Goal: Transaction & Acquisition: Purchase product/service

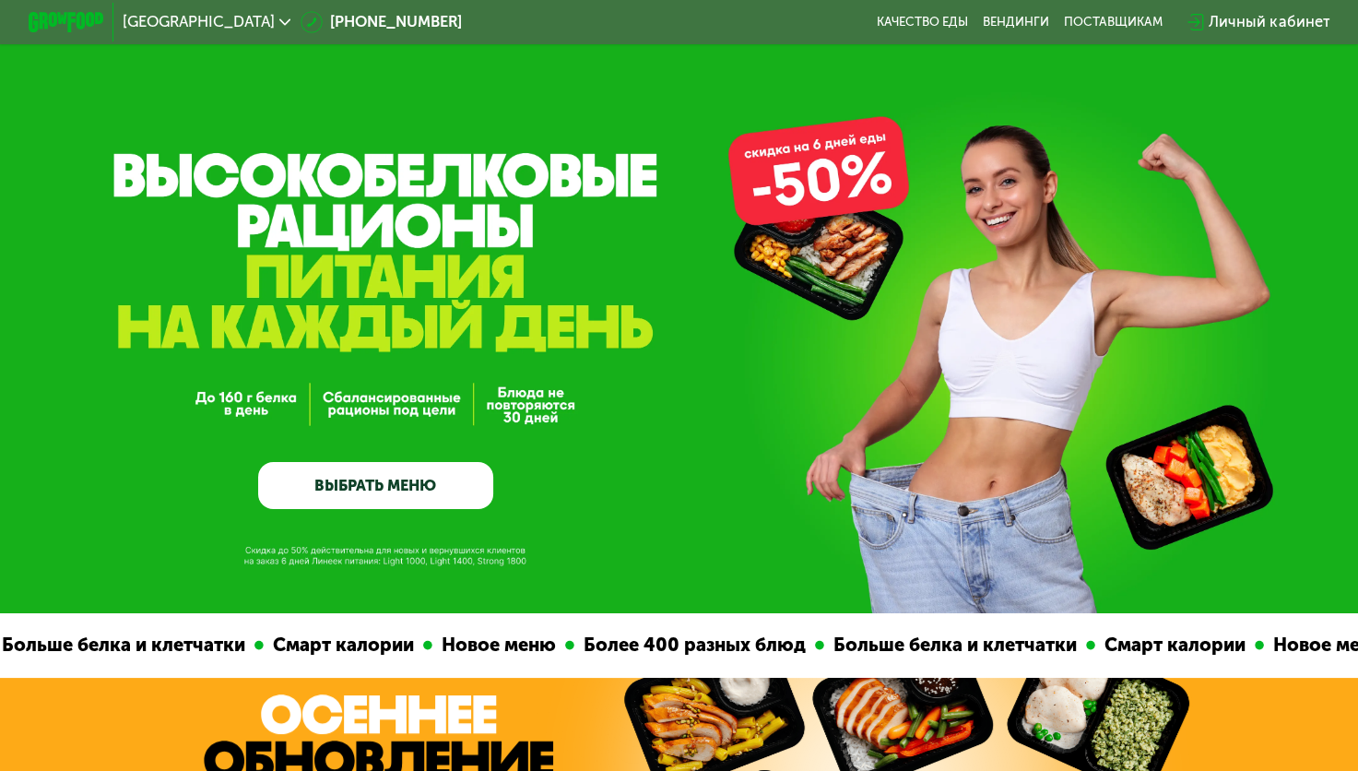
click at [393, 490] on link "ВЫБРАТЬ МЕНЮ" at bounding box center [375, 485] width 235 height 47
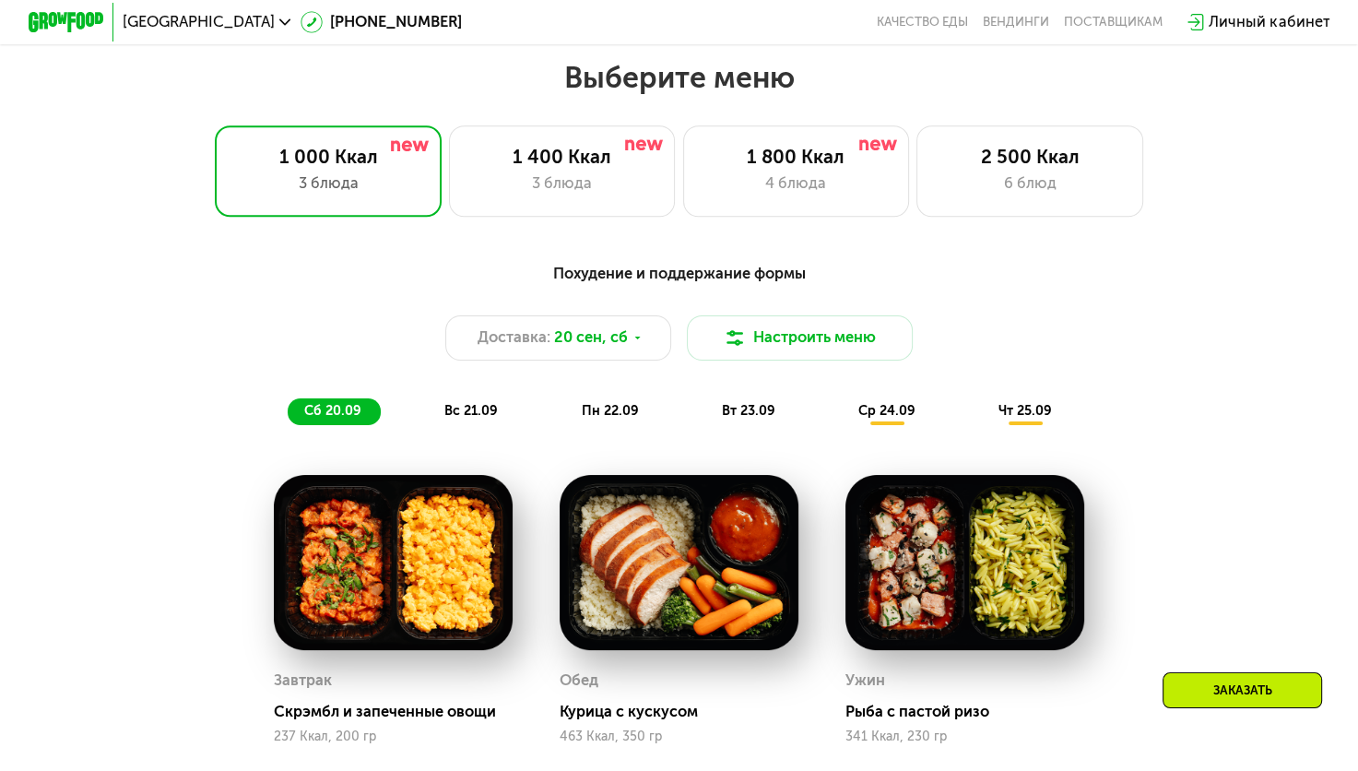
scroll to position [1202, 0]
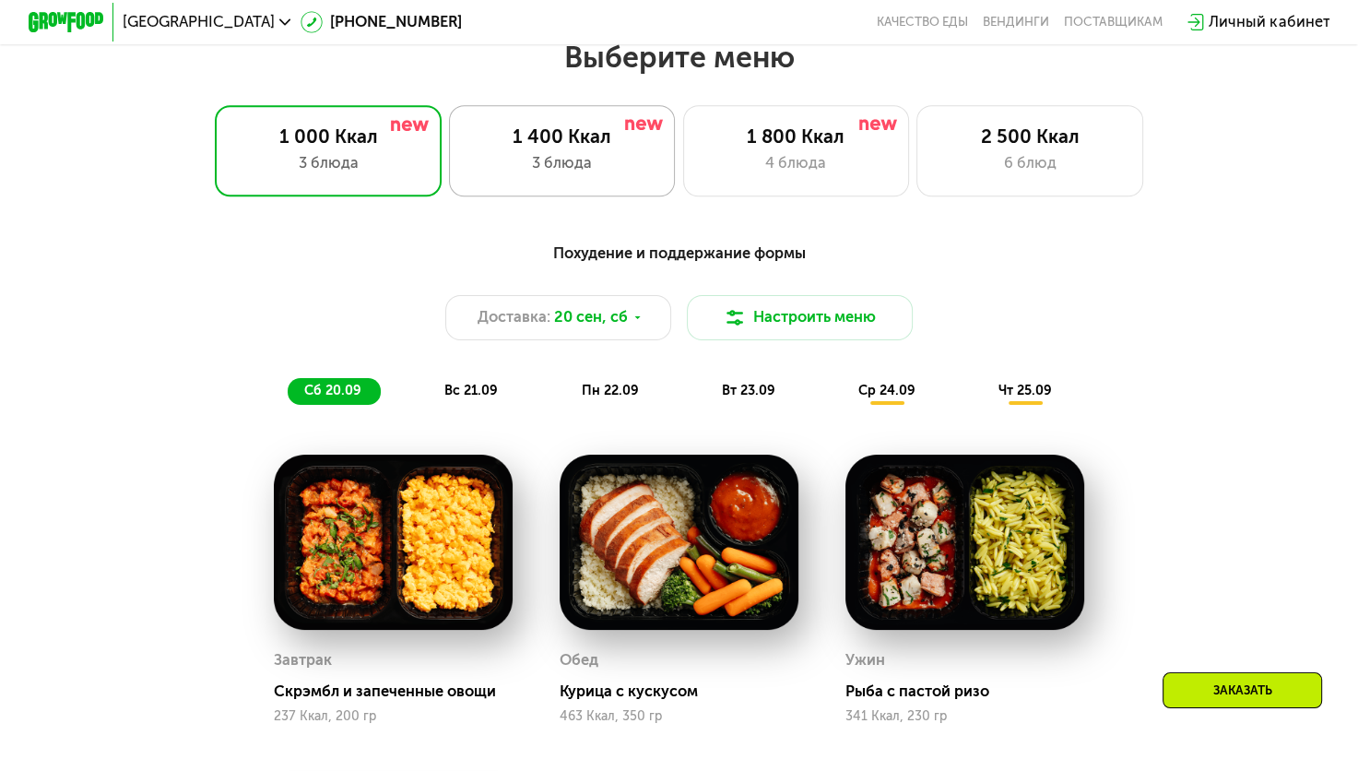
click at [561, 158] on div "3 блюда" at bounding box center [561, 163] width 187 height 23
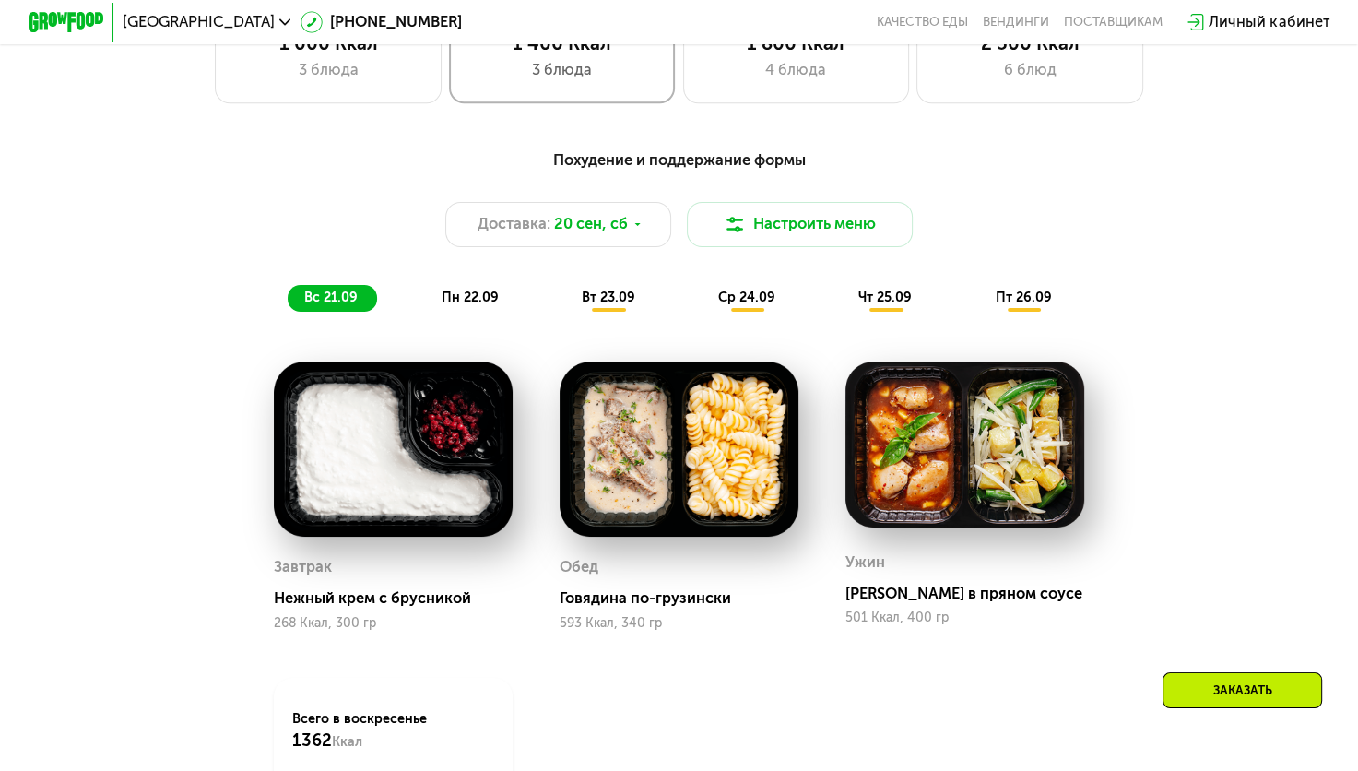
scroll to position [1294, 0]
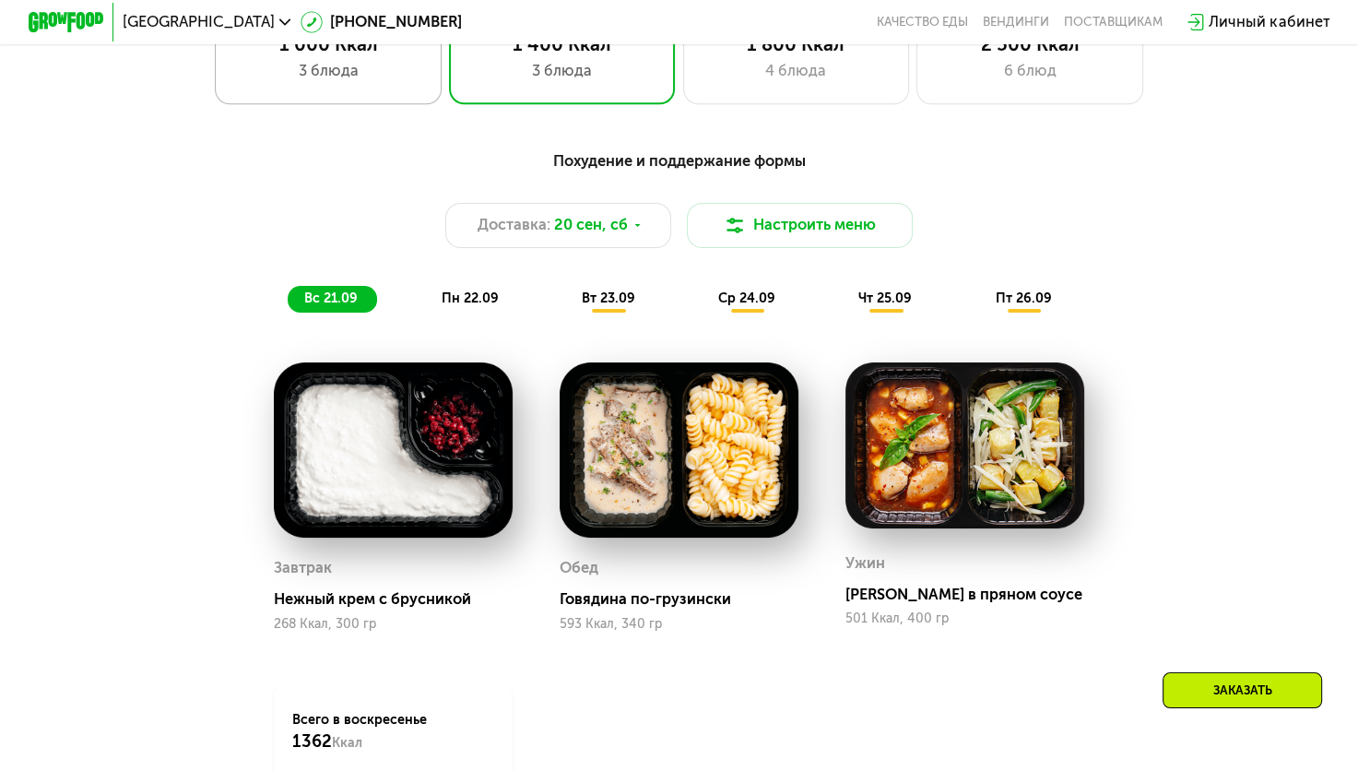
click at [313, 97] on div "1 000 Ккал 3 блюда" at bounding box center [328, 58] width 227 height 90
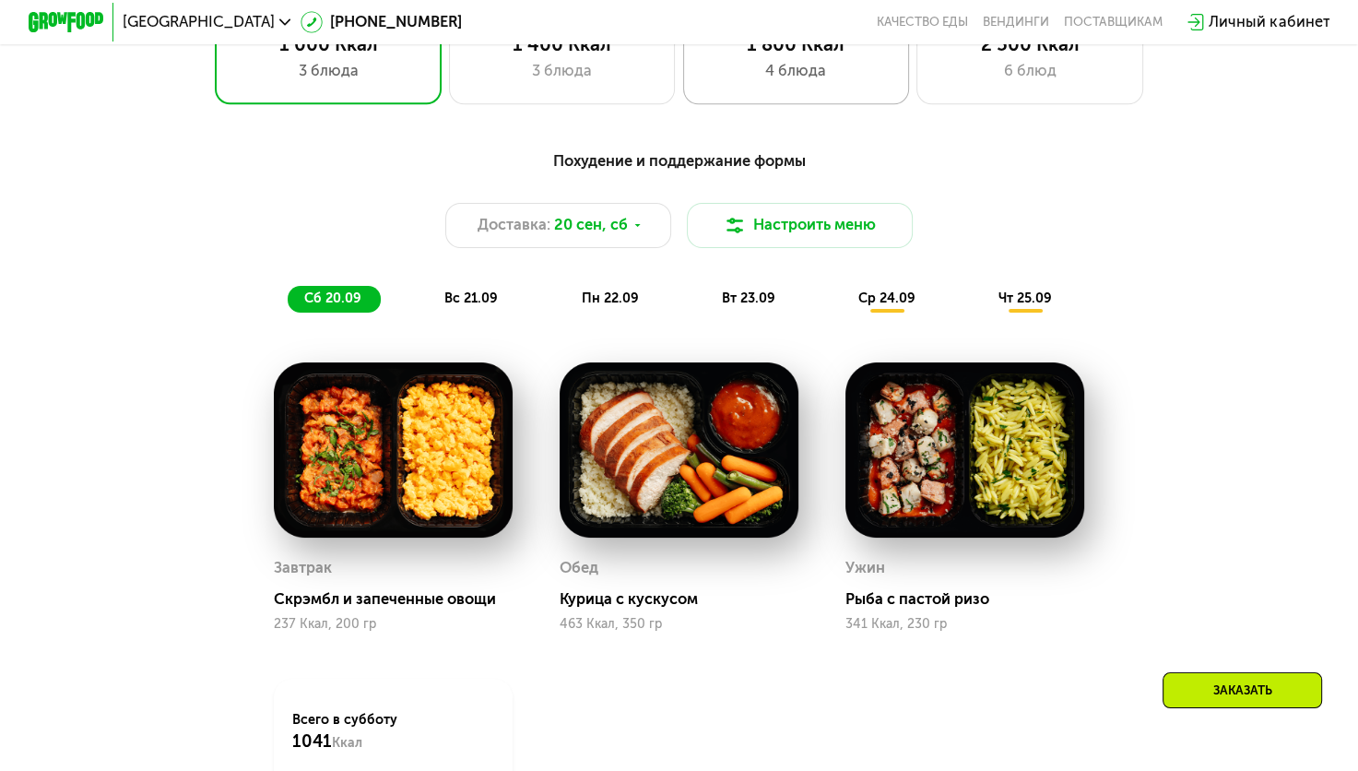
click at [774, 100] on div "1 800 Ккал 4 блюда" at bounding box center [796, 58] width 227 height 90
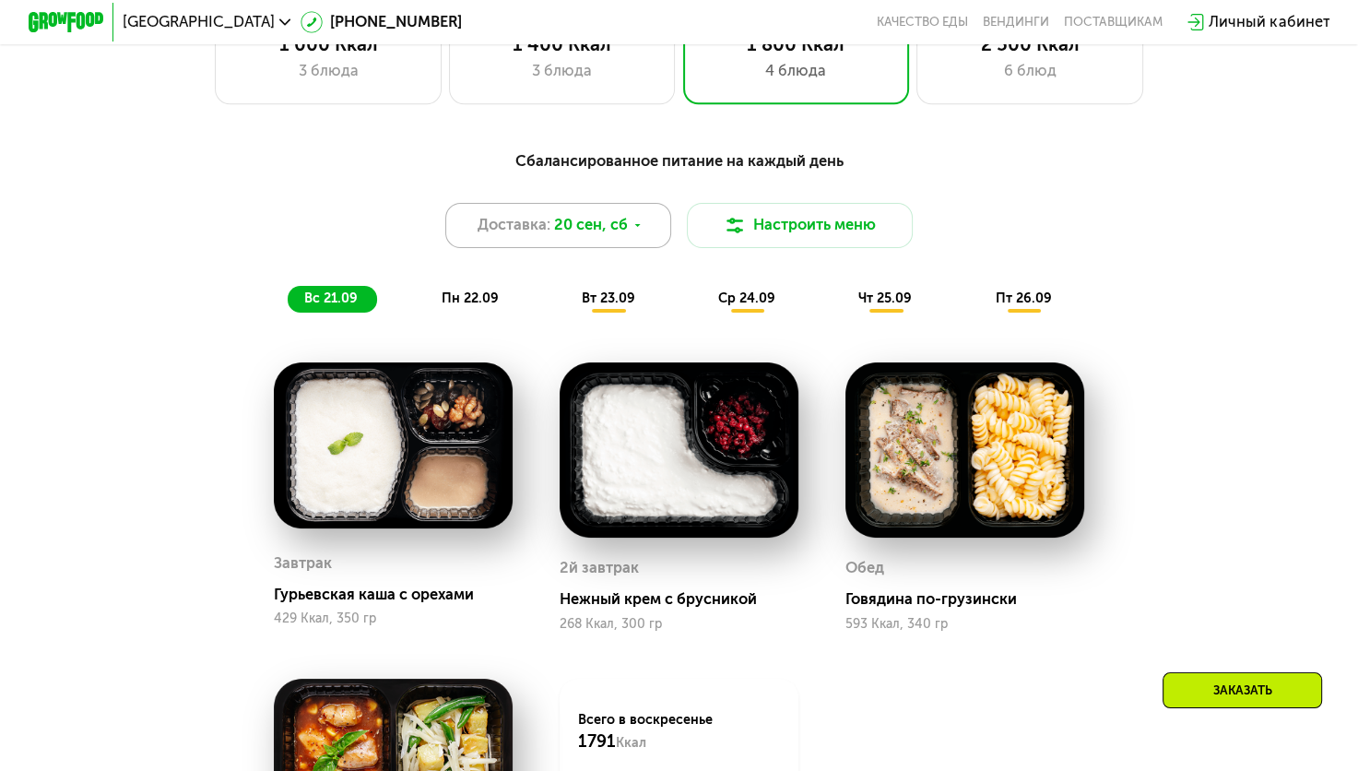
click at [624, 237] on span "20 сен, сб" at bounding box center [591, 225] width 74 height 23
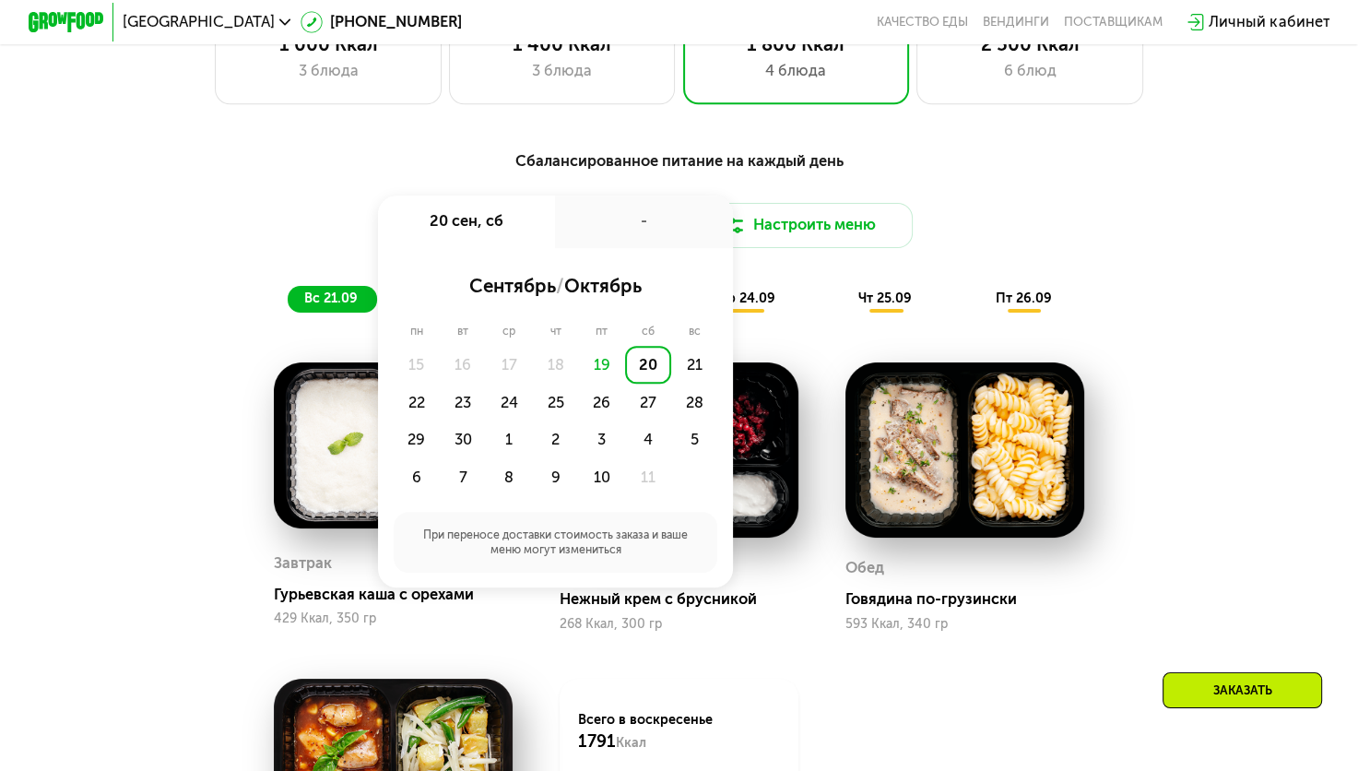
click at [654, 375] on div "20" at bounding box center [648, 365] width 46 height 38
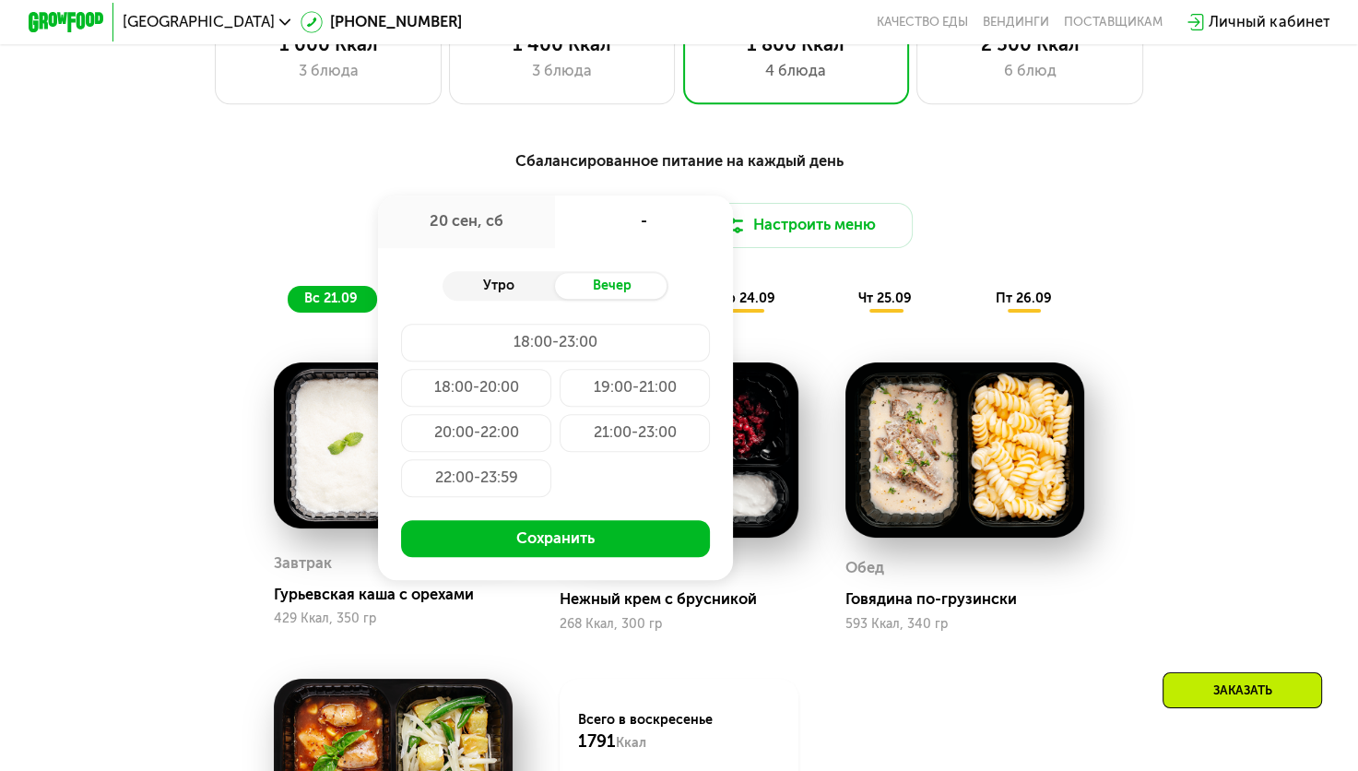
click at [513, 300] on div "Утро" at bounding box center [499, 286] width 113 height 27
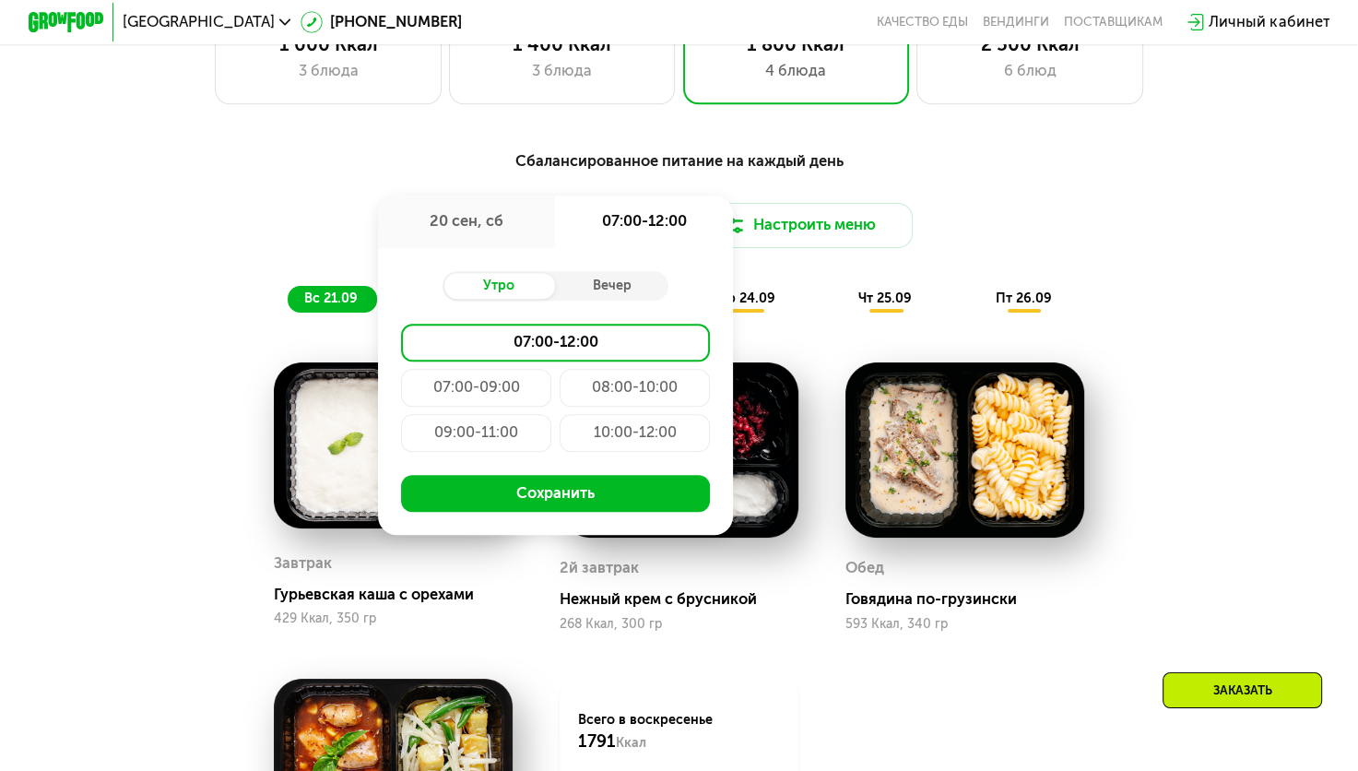
click at [470, 398] on div "07:00-09:00" at bounding box center [476, 388] width 151 height 38
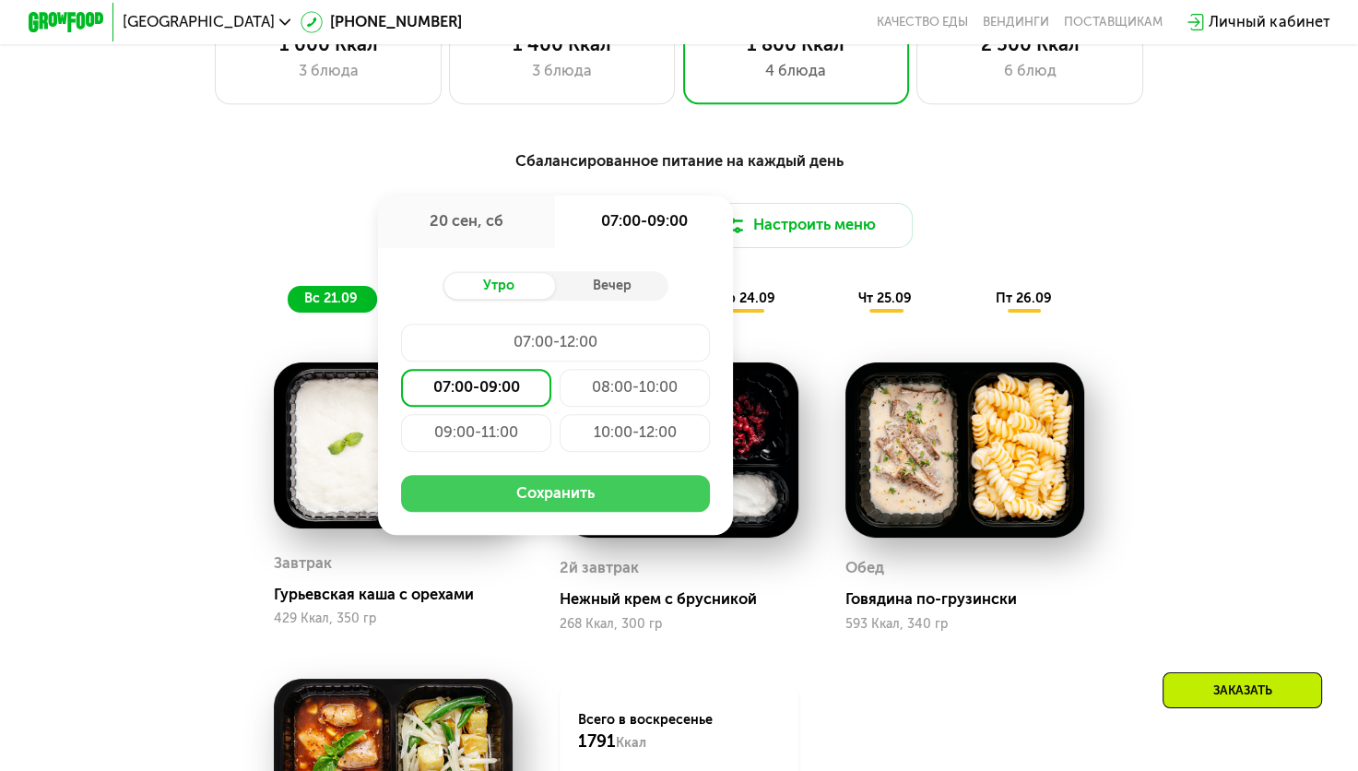
click at [520, 513] on button "Сохранить" at bounding box center [556, 494] width 310 height 38
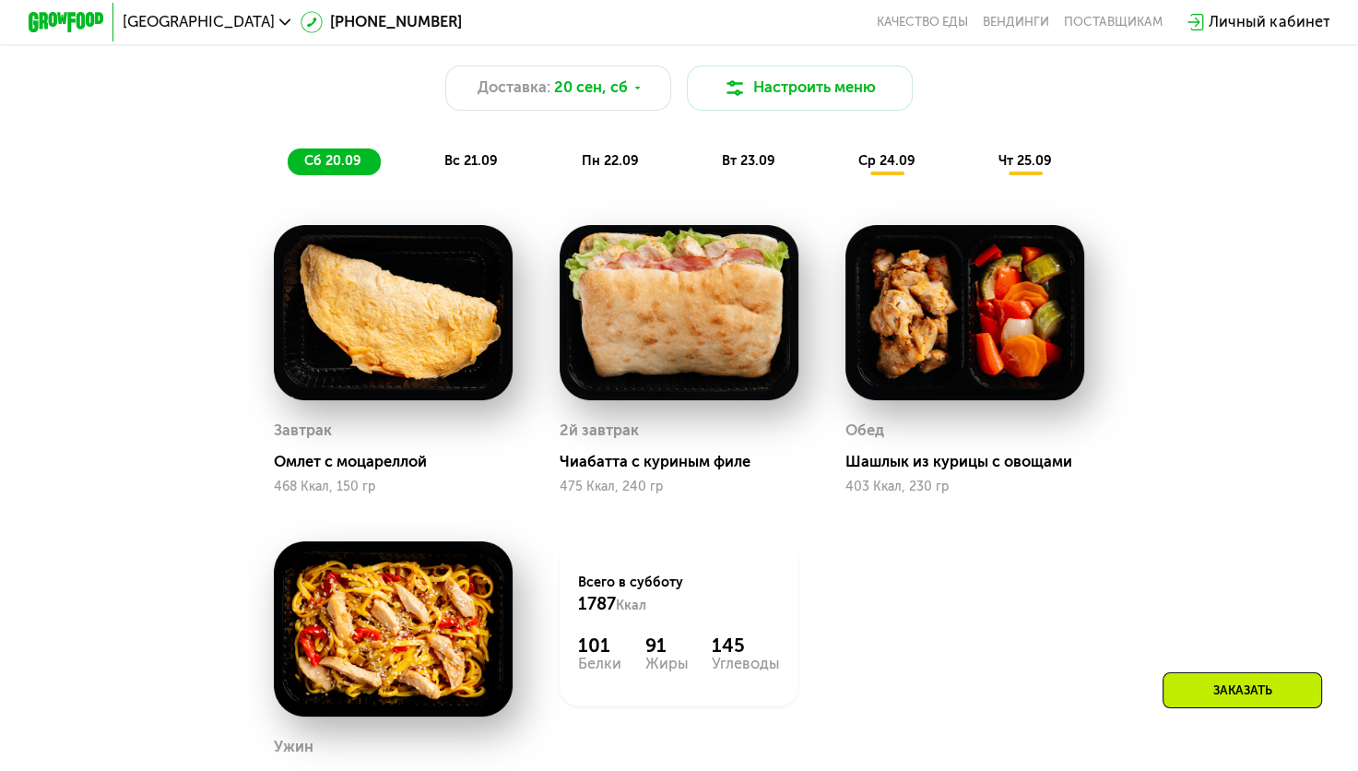
scroll to position [1387, 0]
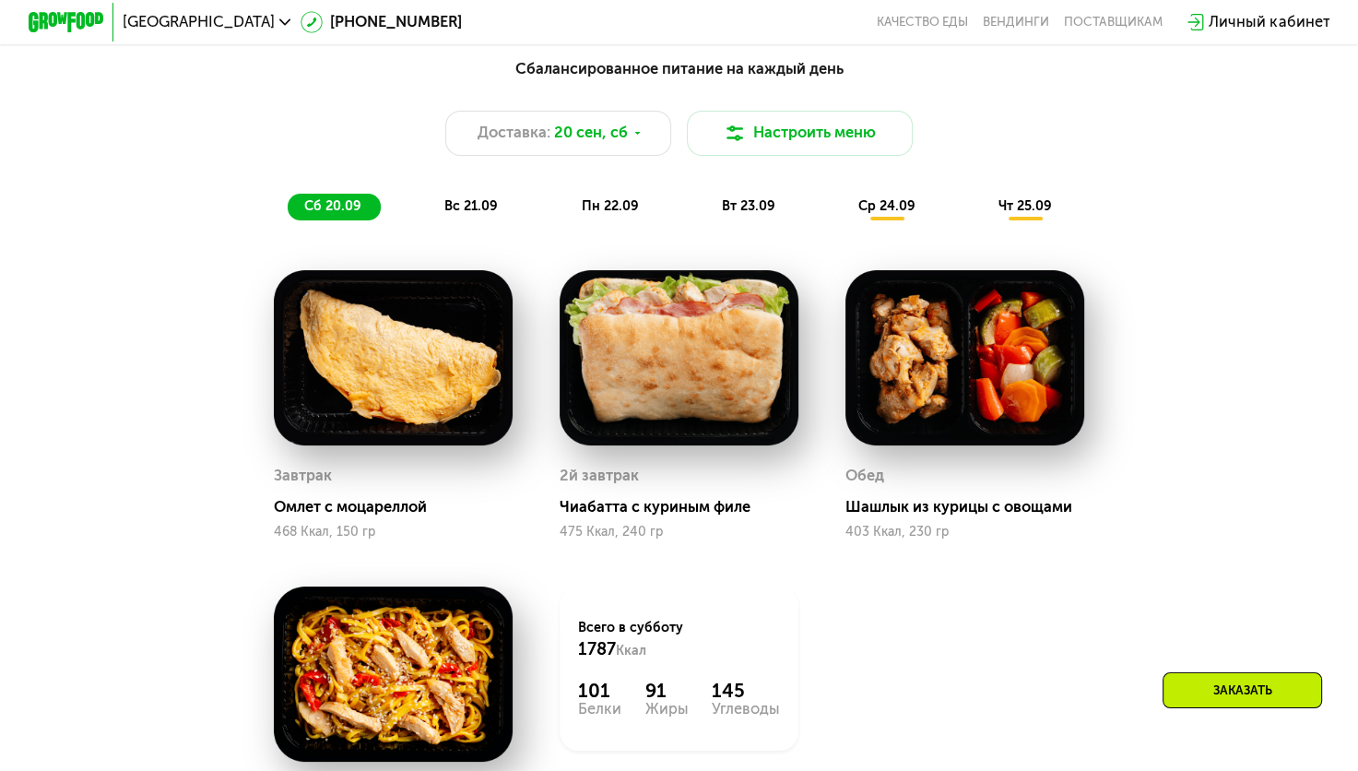
click at [463, 210] on span "вс 21.09" at bounding box center [470, 206] width 53 height 16
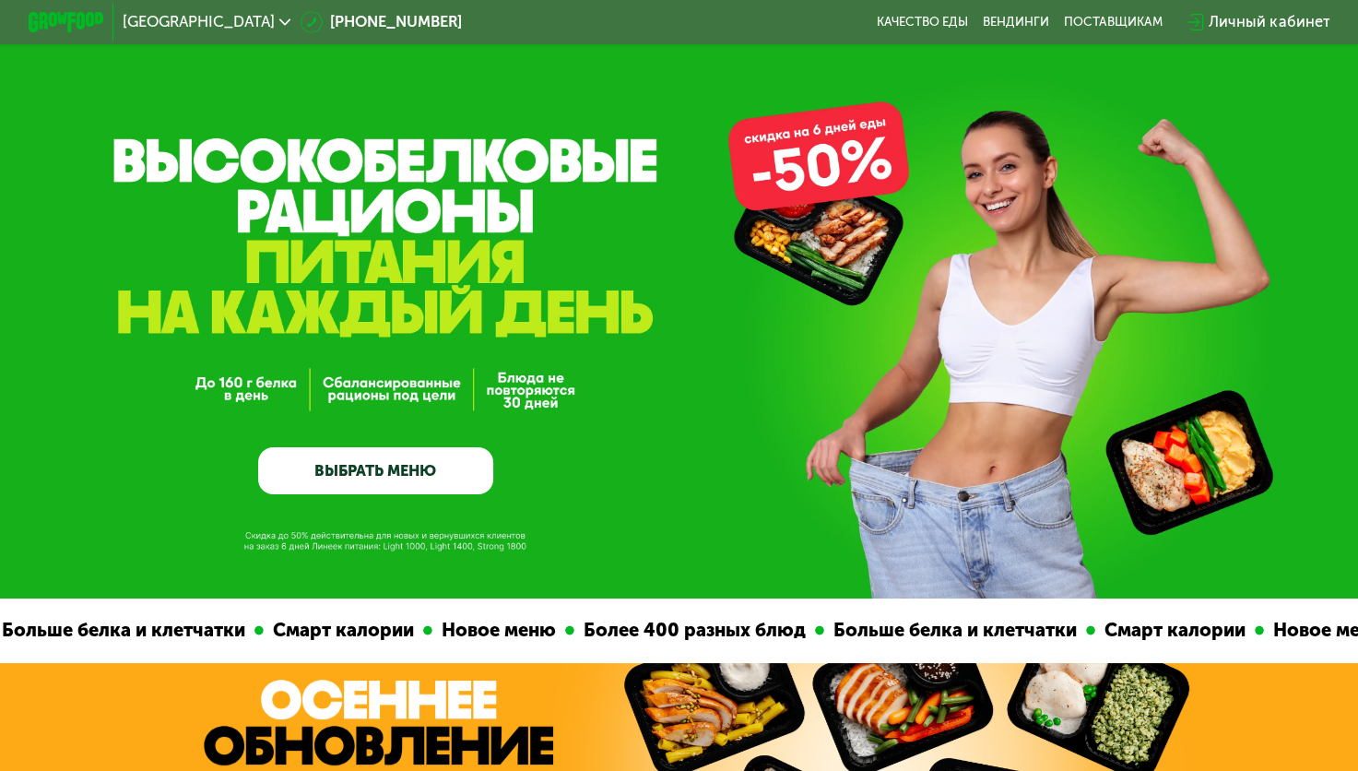
scroll to position [0, 0]
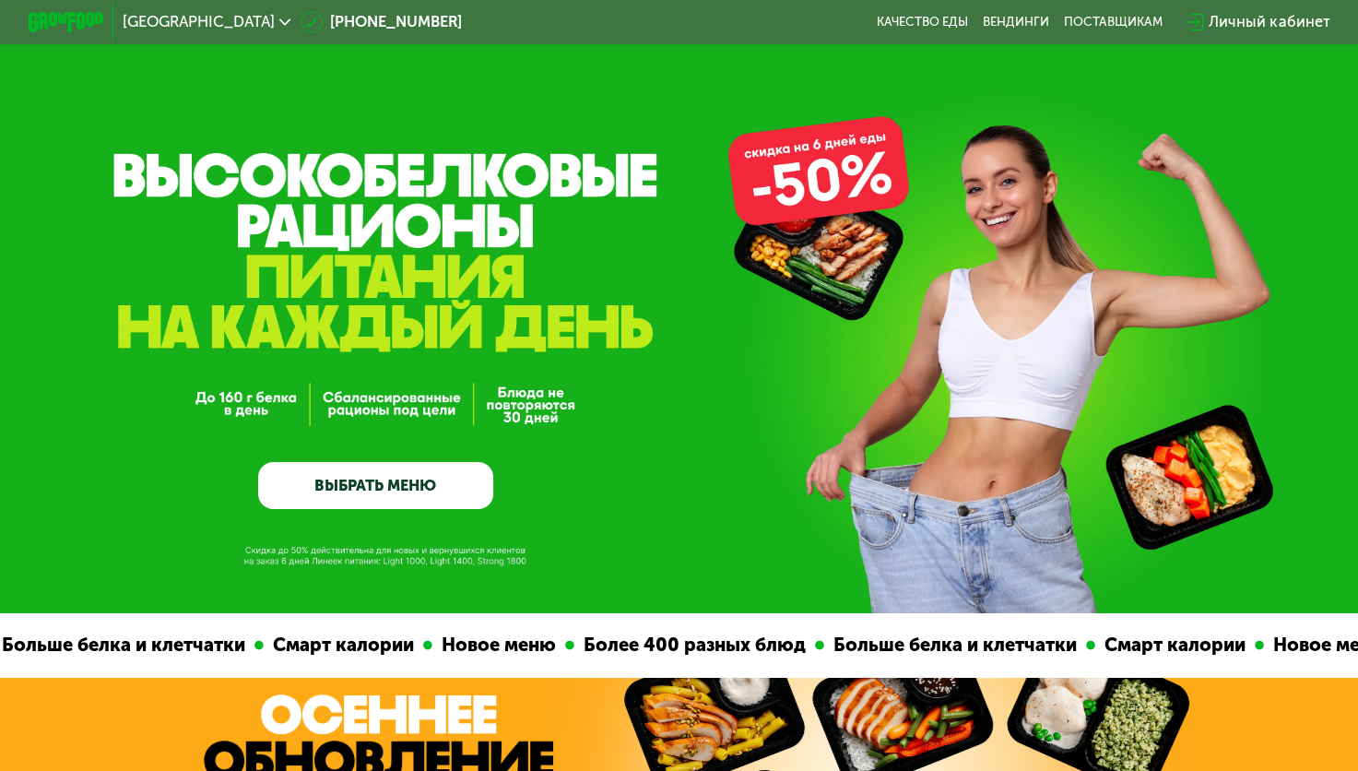
click at [376, 498] on link "ВЫБРАТЬ МЕНЮ" at bounding box center [375, 485] width 235 height 47
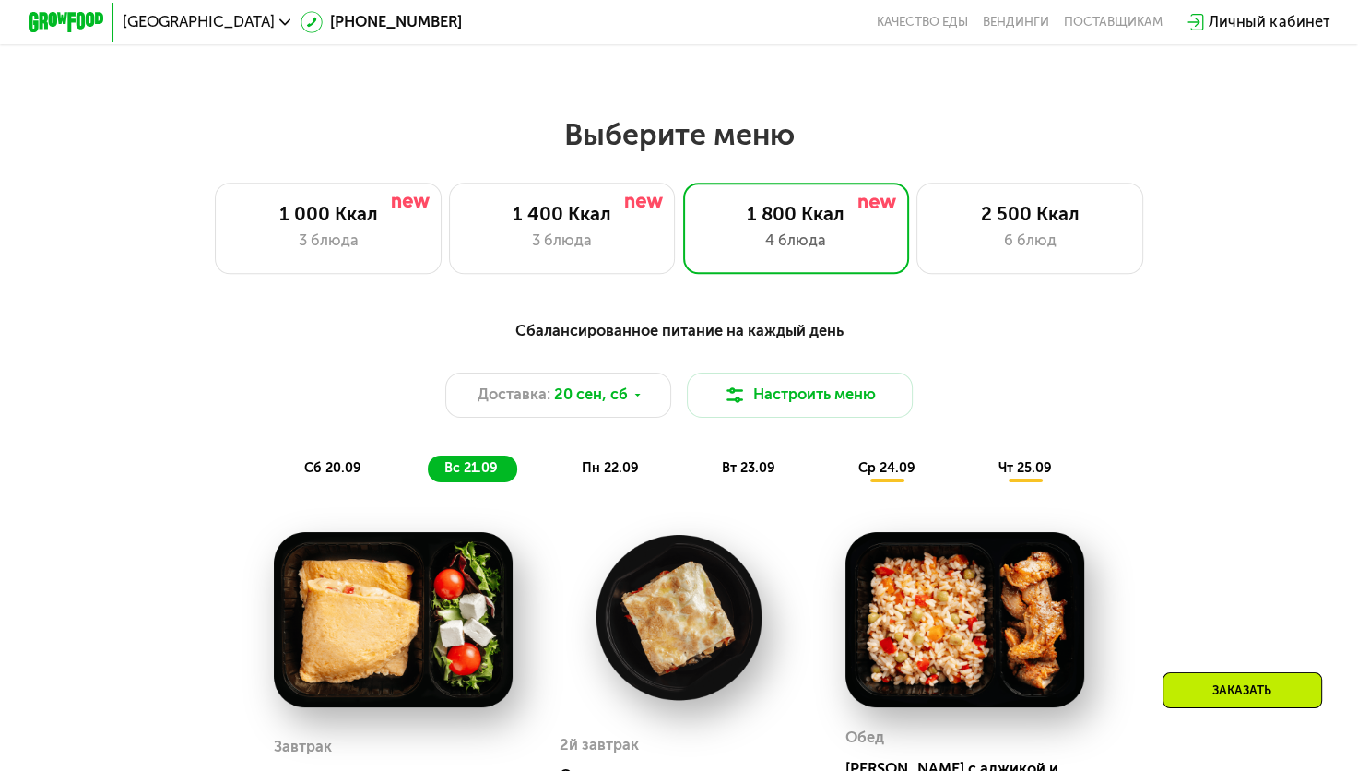
scroll to position [1202, 0]
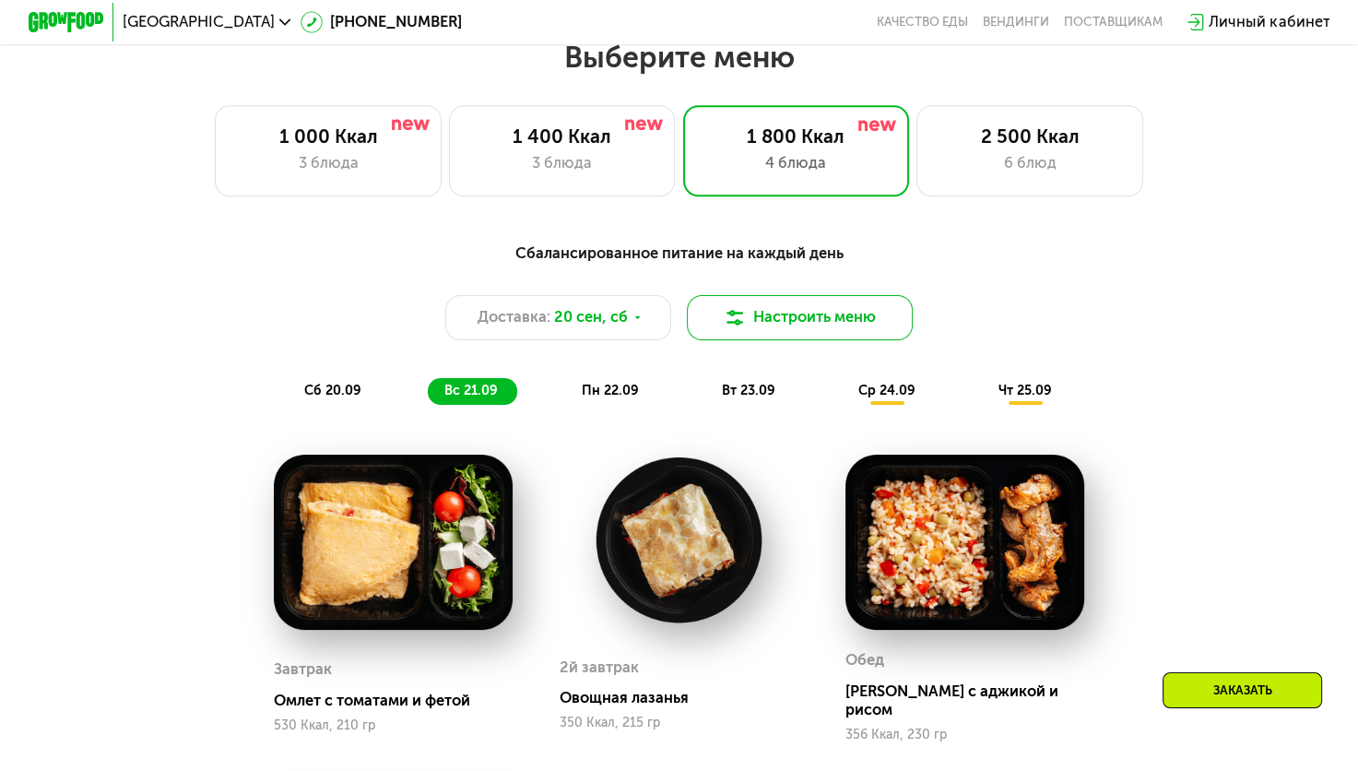
click at [787, 333] on button "Настроить меню" at bounding box center [800, 317] width 227 height 45
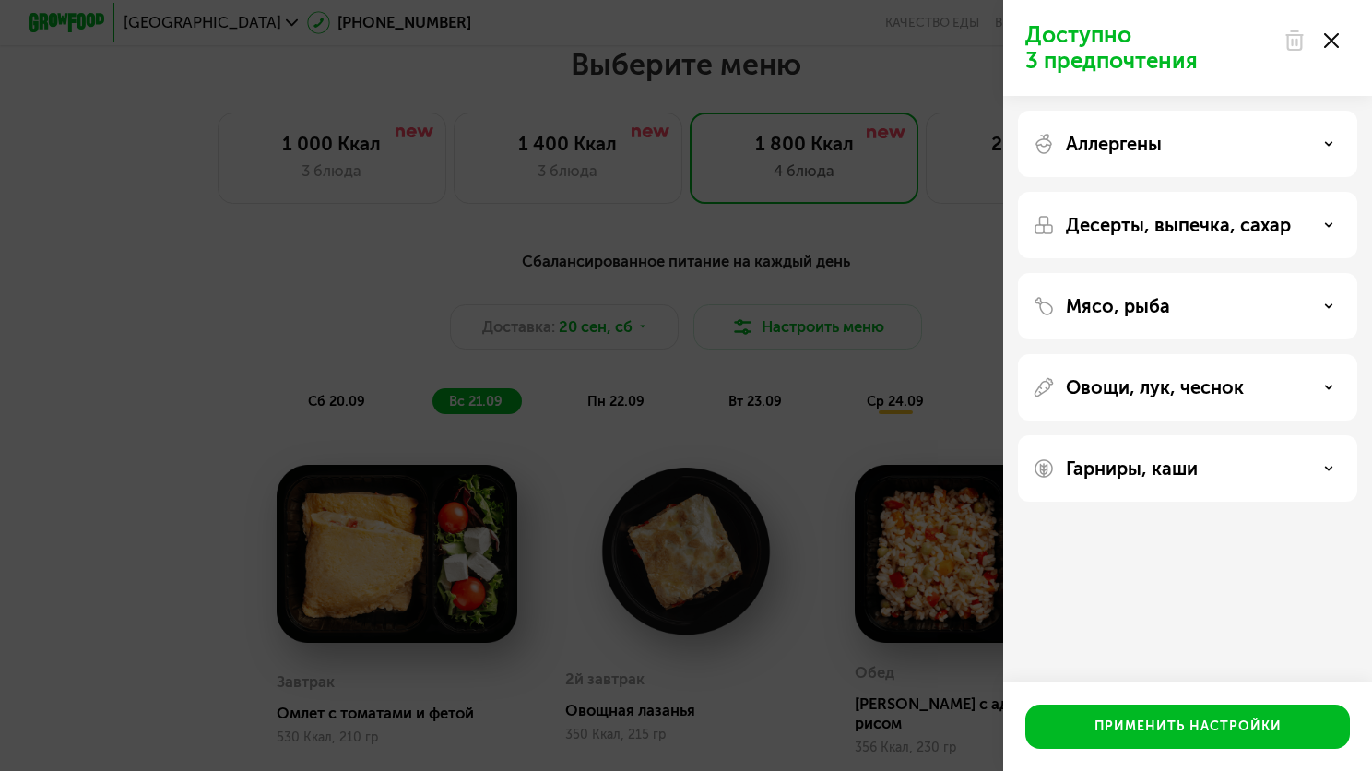
click at [1330, 42] on use at bounding box center [1331, 40] width 15 height 15
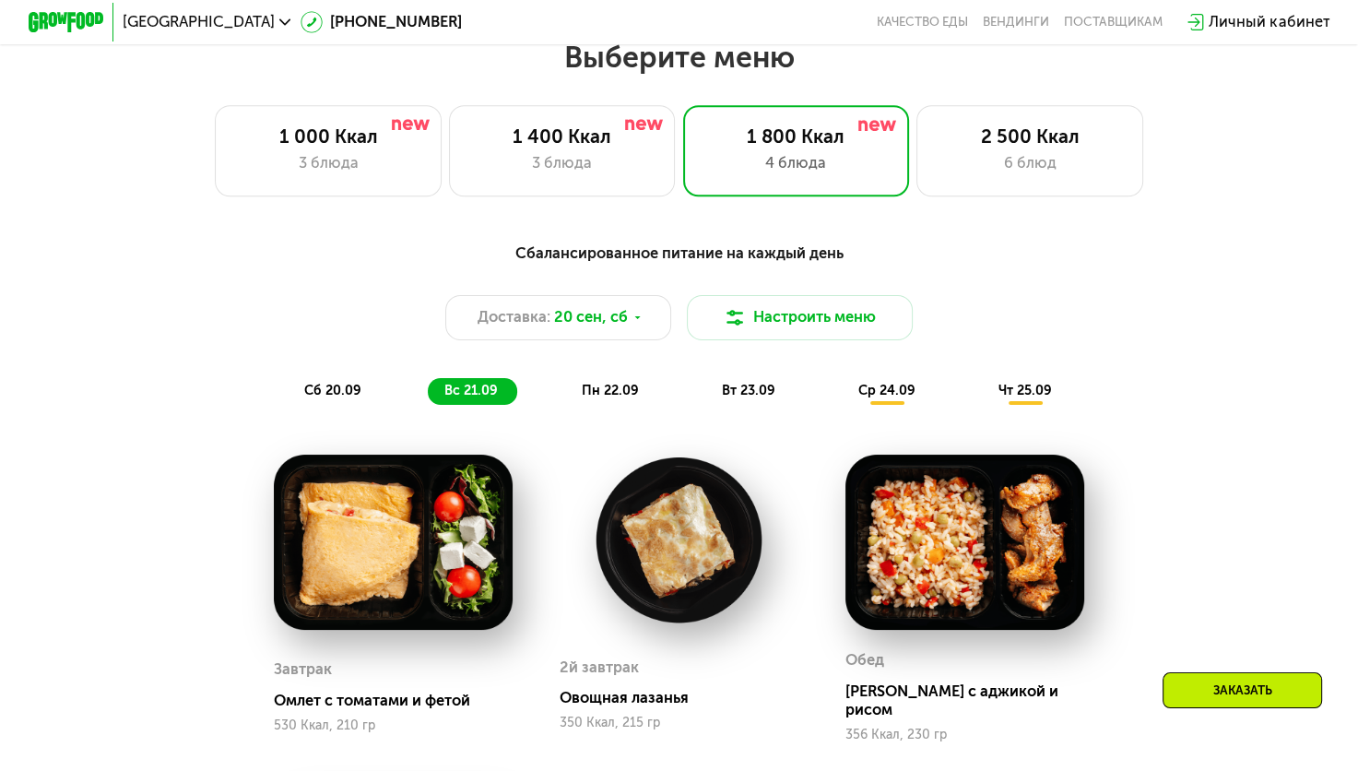
click at [601, 398] on span "пн 22.09" at bounding box center [609, 391] width 57 height 16
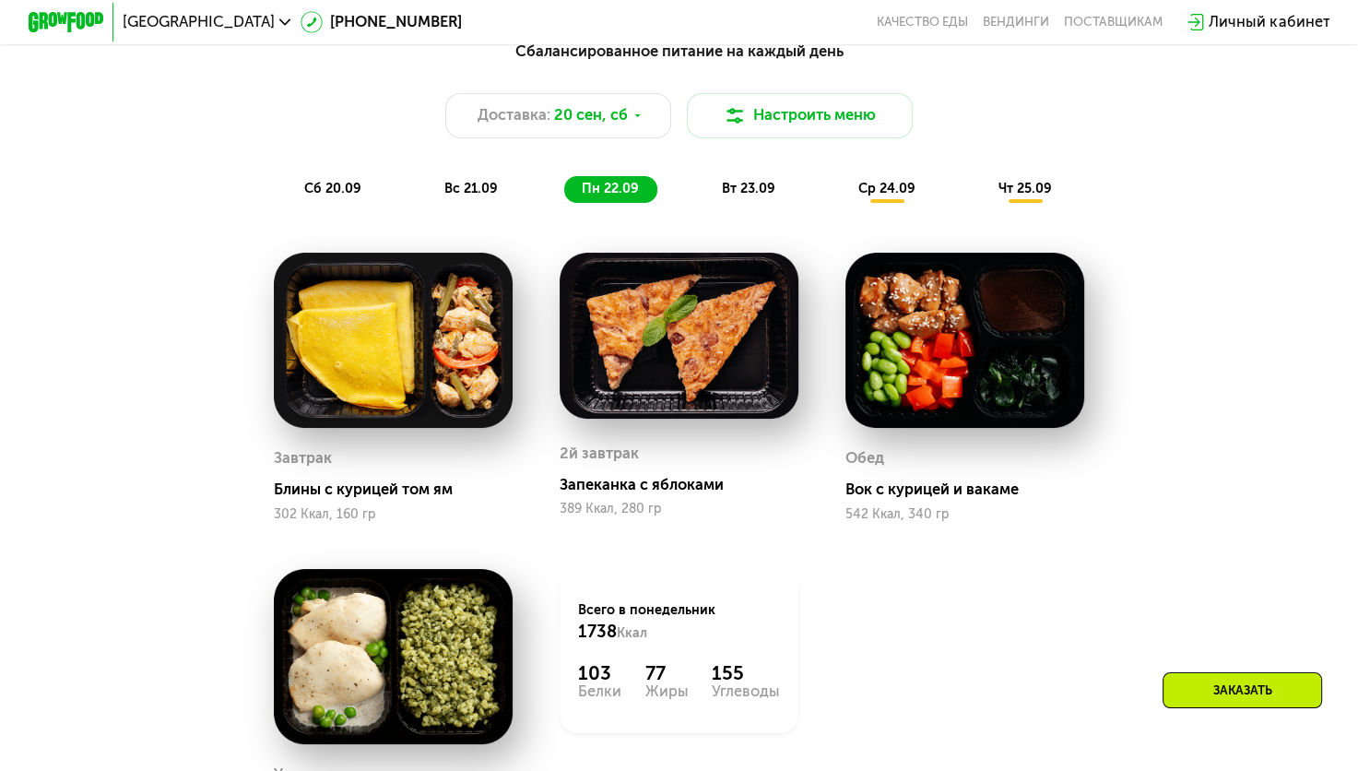
scroll to position [1110, 0]
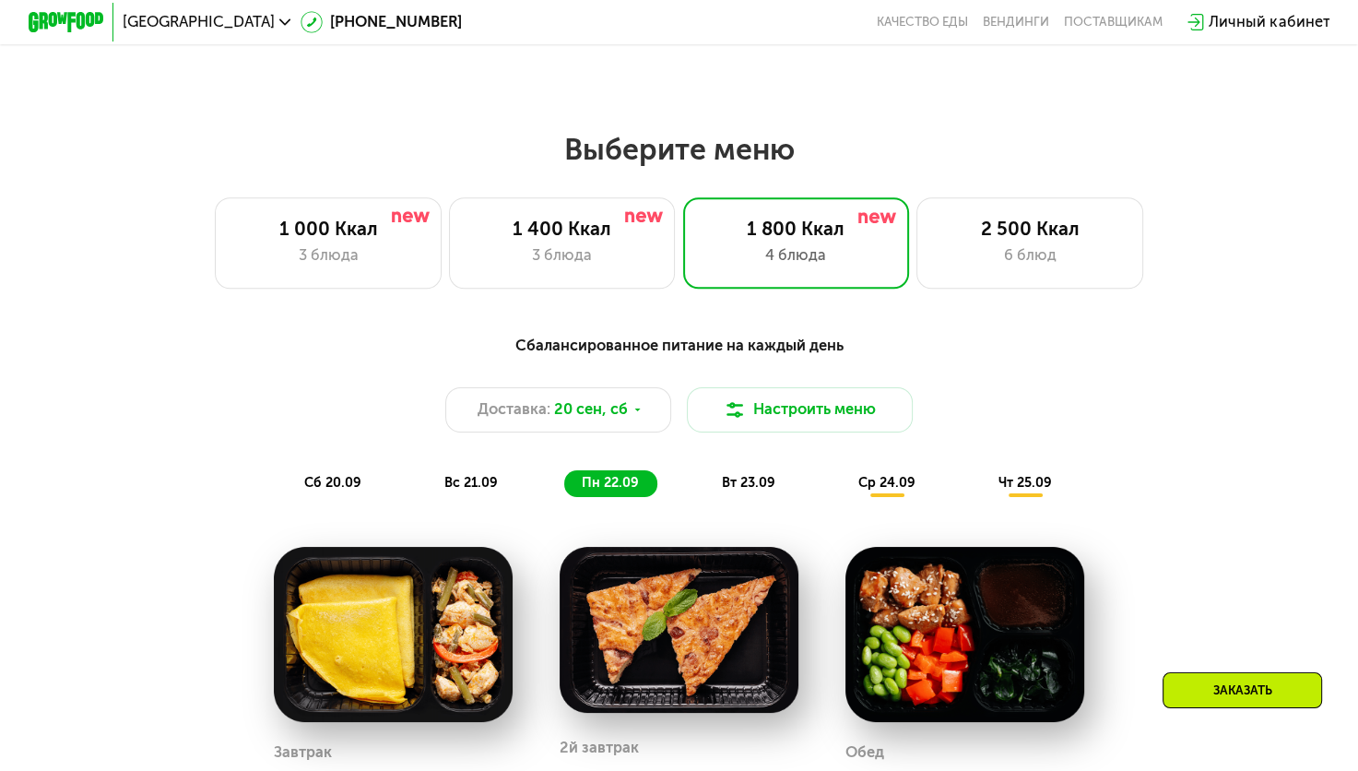
click at [767, 489] on span "вт 23.09" at bounding box center [747, 483] width 53 height 16
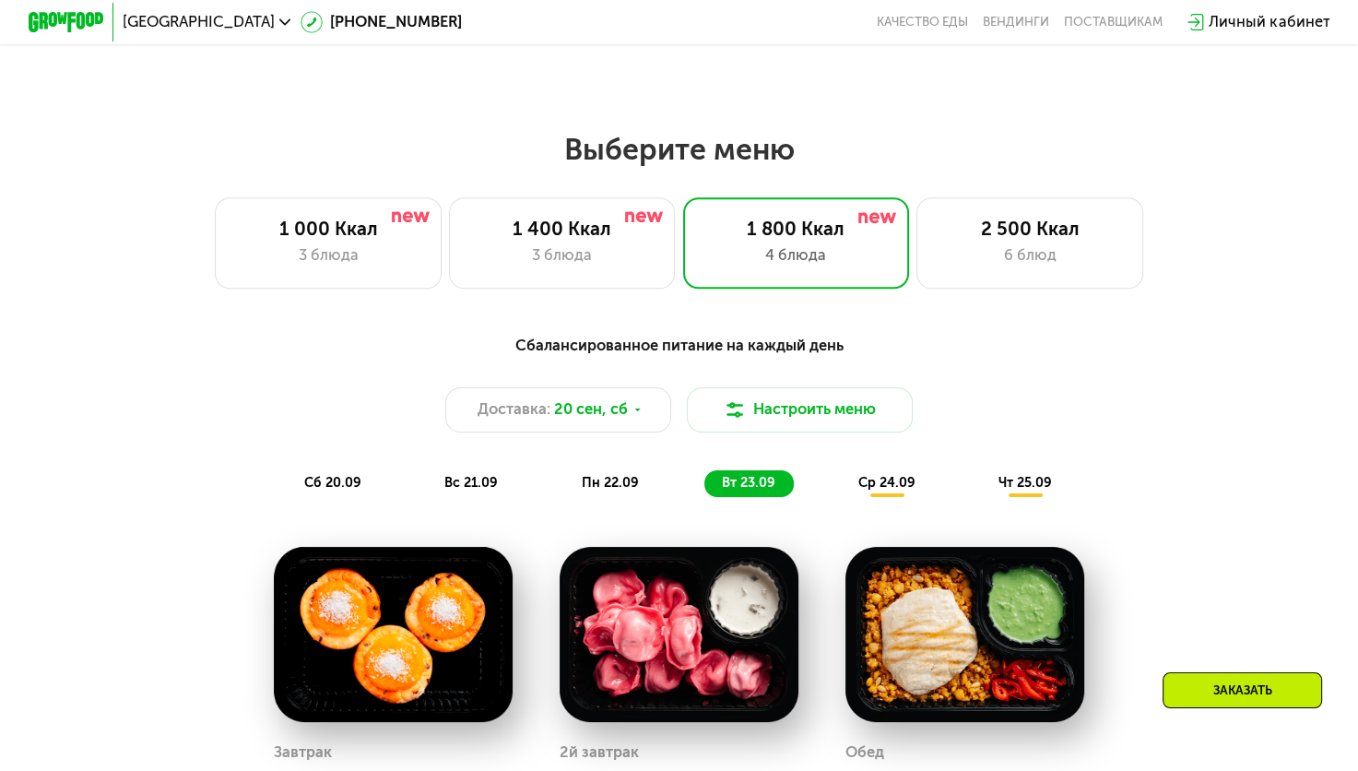
click at [892, 490] on span "ср 24.09" at bounding box center [886, 483] width 57 height 16
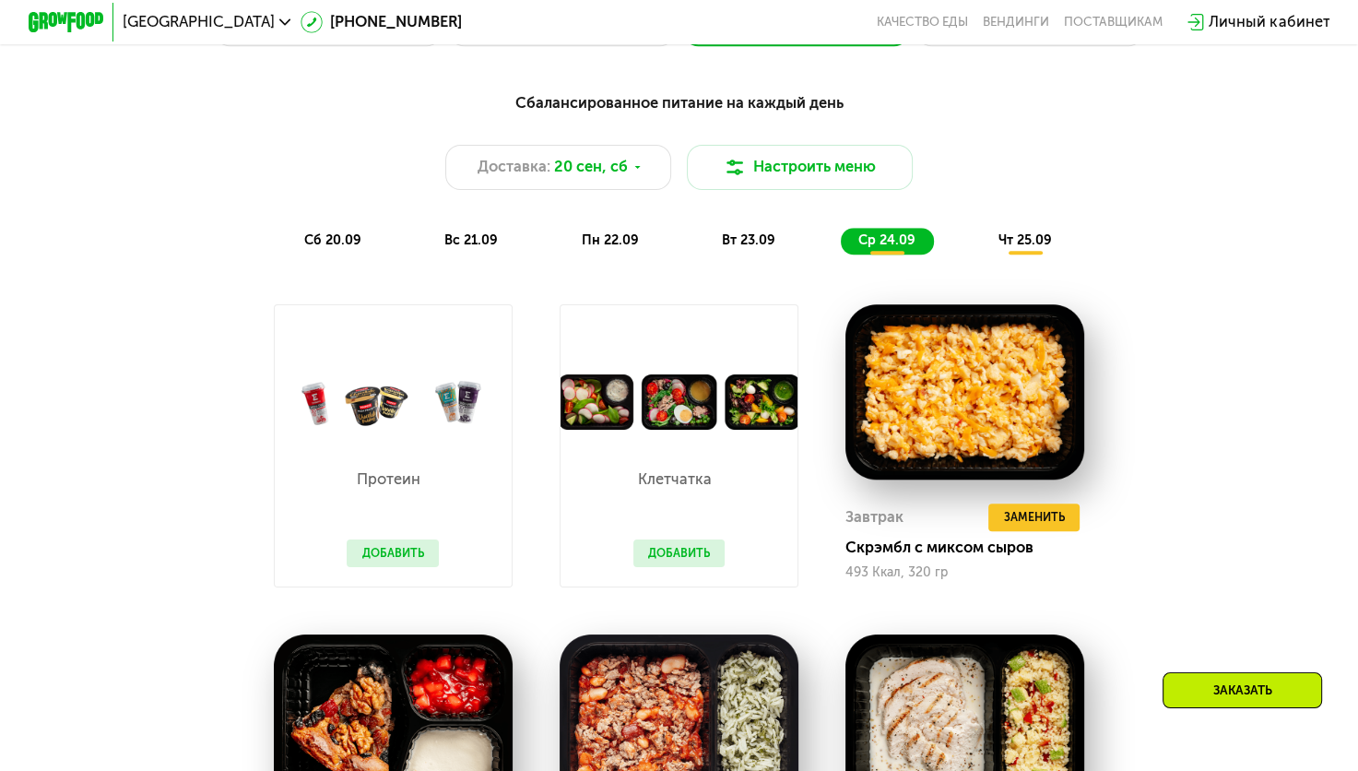
scroll to position [1202, 0]
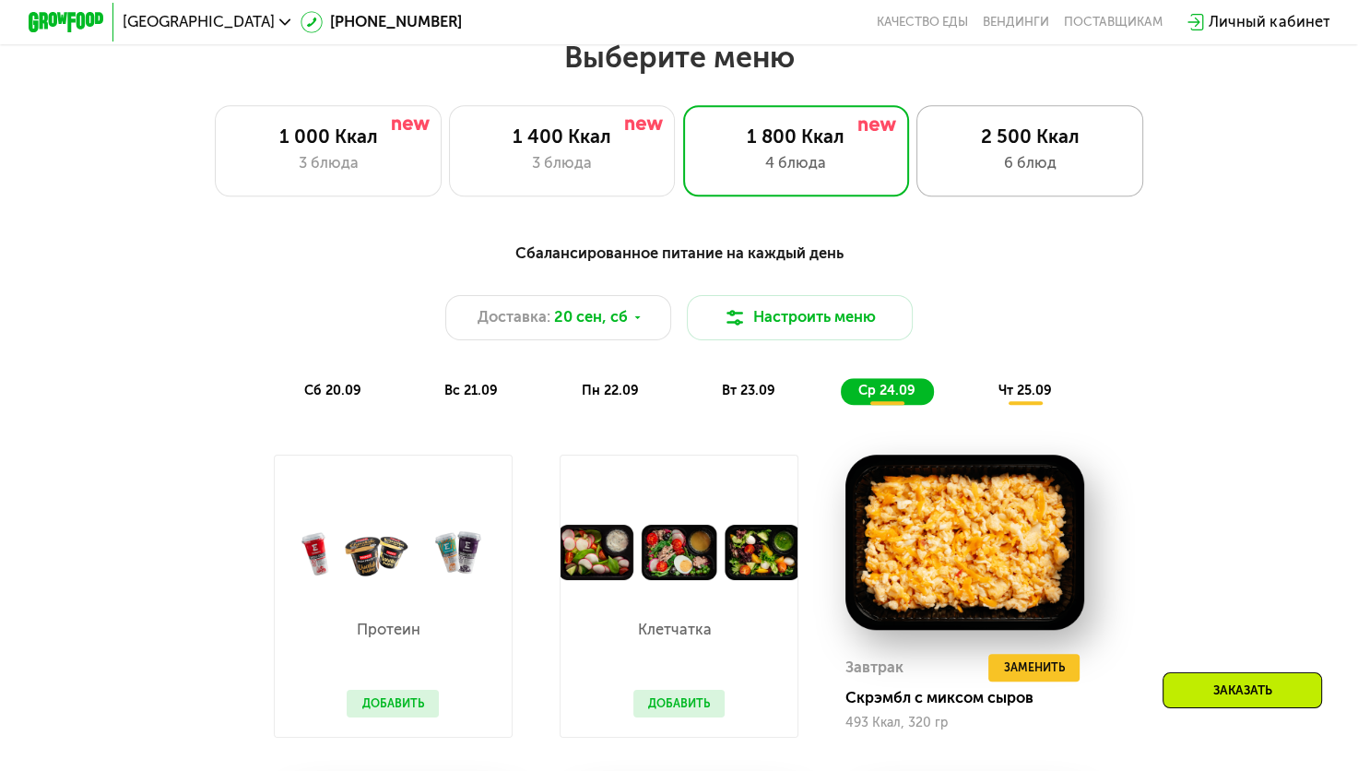
click at [1068, 148] on div "2 500 Ккал" at bounding box center [1030, 136] width 187 height 23
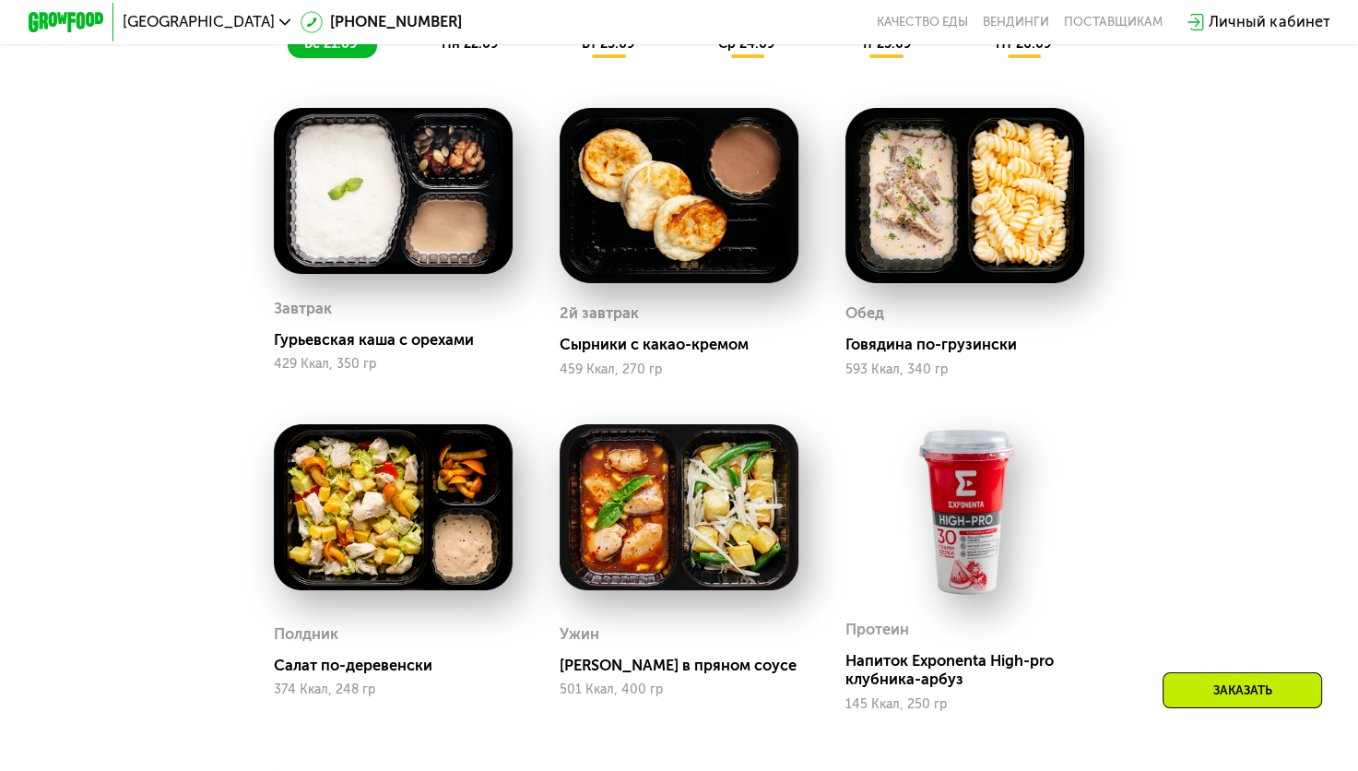
scroll to position [1387, 0]
